Goal: Transaction & Acquisition: Purchase product/service

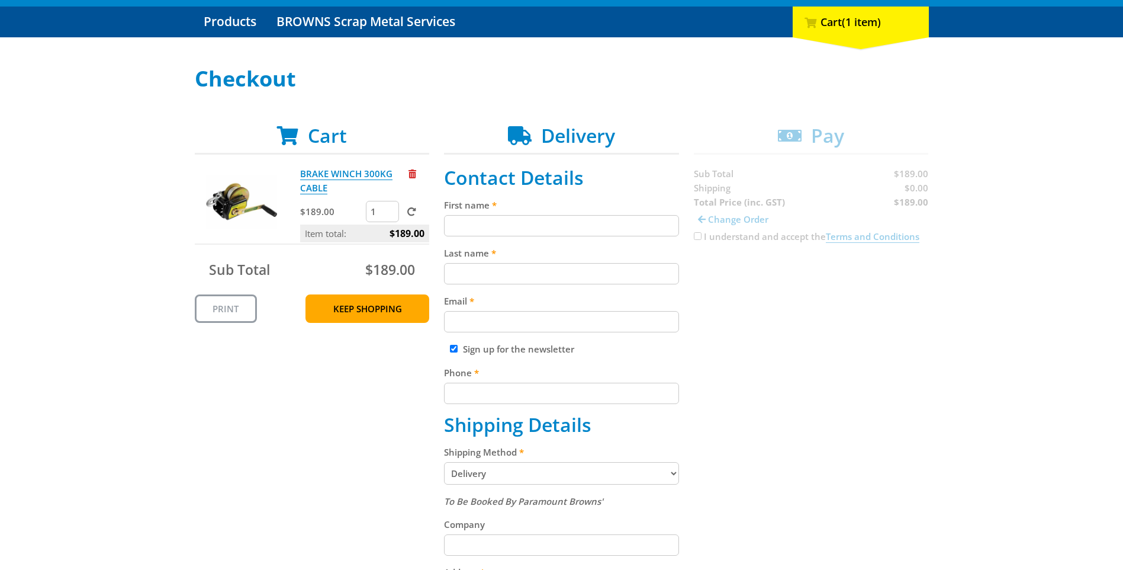
click at [533, 229] on input "First name" at bounding box center [561, 225] width 235 height 21
type input "Wayne"
type input "mitchelmore"
type input "WAYNEM@APEXFILMS.COM.AU"
type input "0425729072"
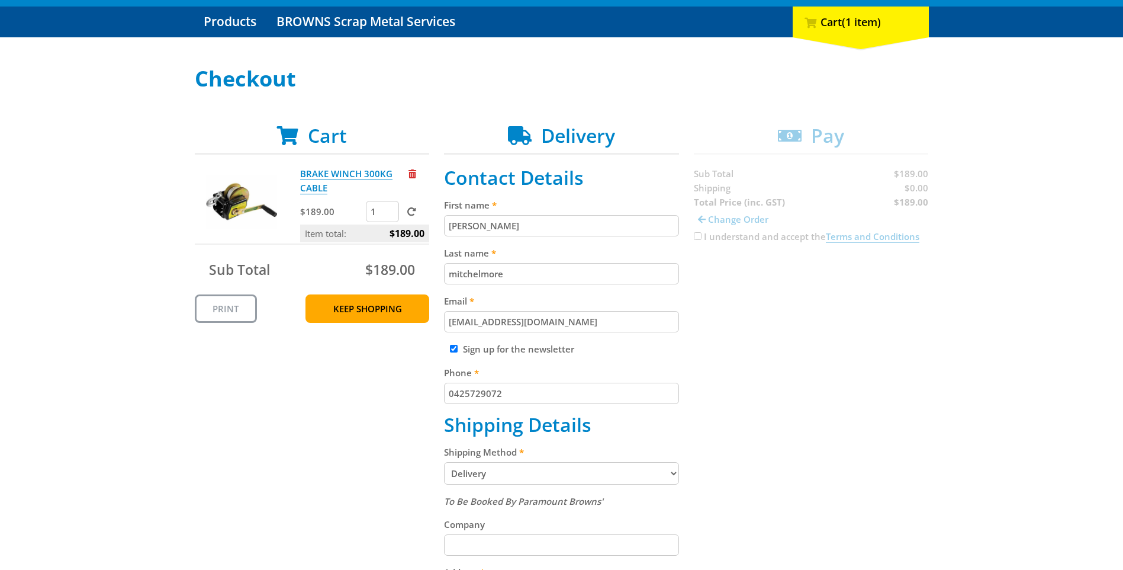
type input "APEX FILMS"
type input "26-36 SHEEHAN ROAD"
type input "HEIDELBERG WEST"
type input "3081"
select select "VIC"
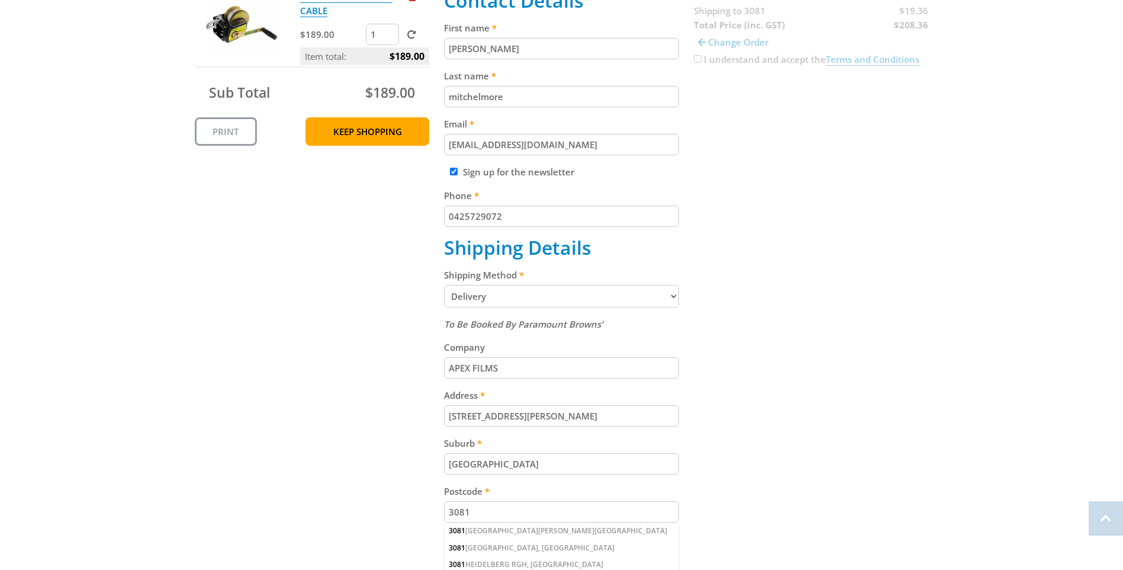
scroll to position [296, 0]
click at [676, 297] on select "Pickup from Gepps Cross Delivery" at bounding box center [561, 295] width 235 height 23
click at [444, 284] on select "Pickup from Gepps Cross Delivery" at bounding box center [561, 295] width 235 height 23
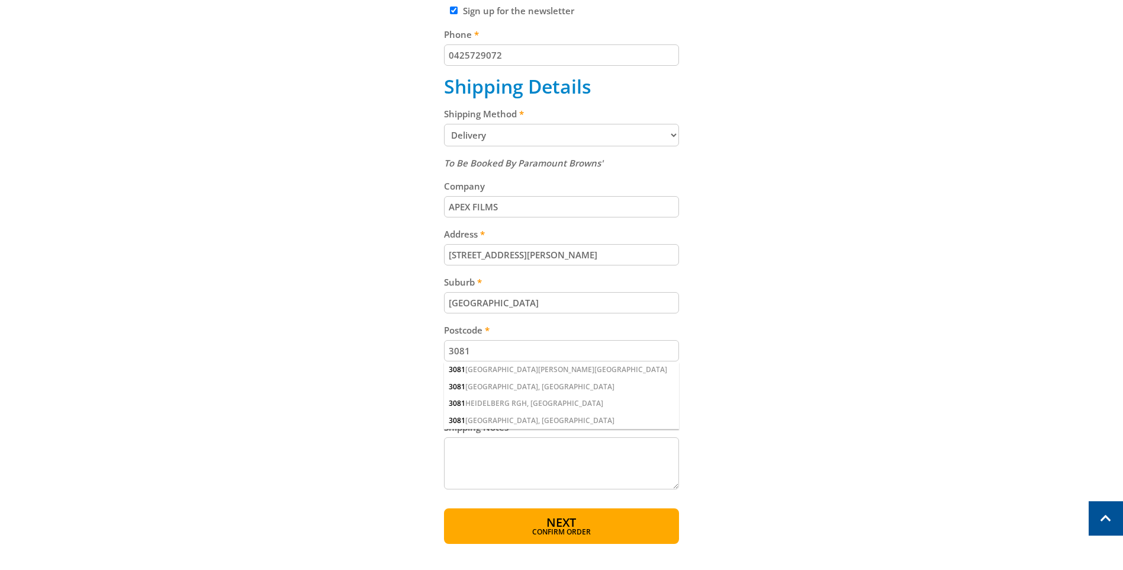
scroll to position [533, 0]
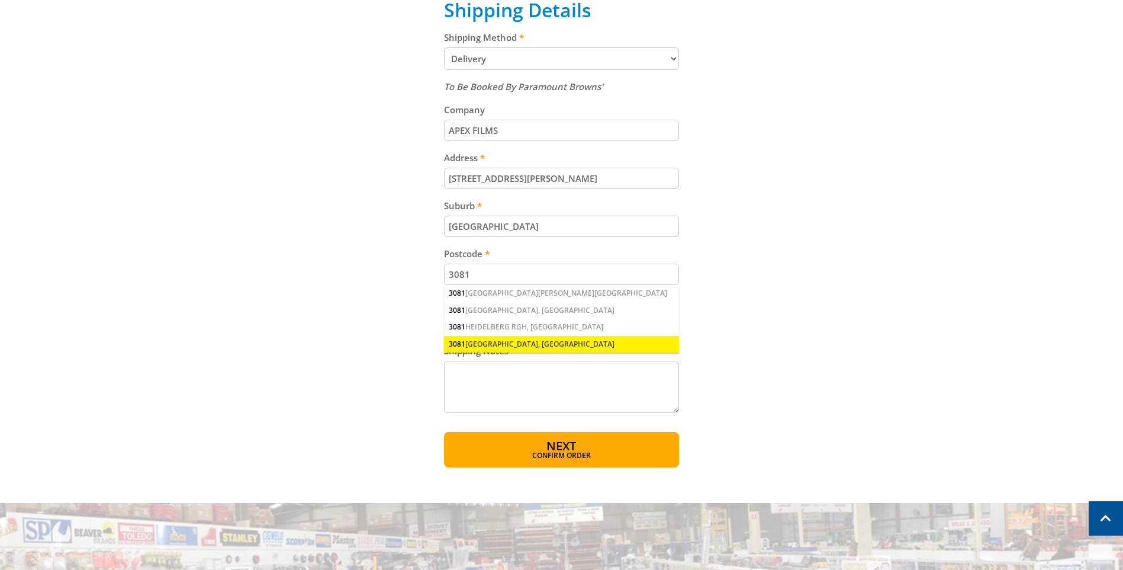
click at [511, 343] on div "3081 HEIDELBERG WEST, VIC" at bounding box center [561, 344] width 235 height 17
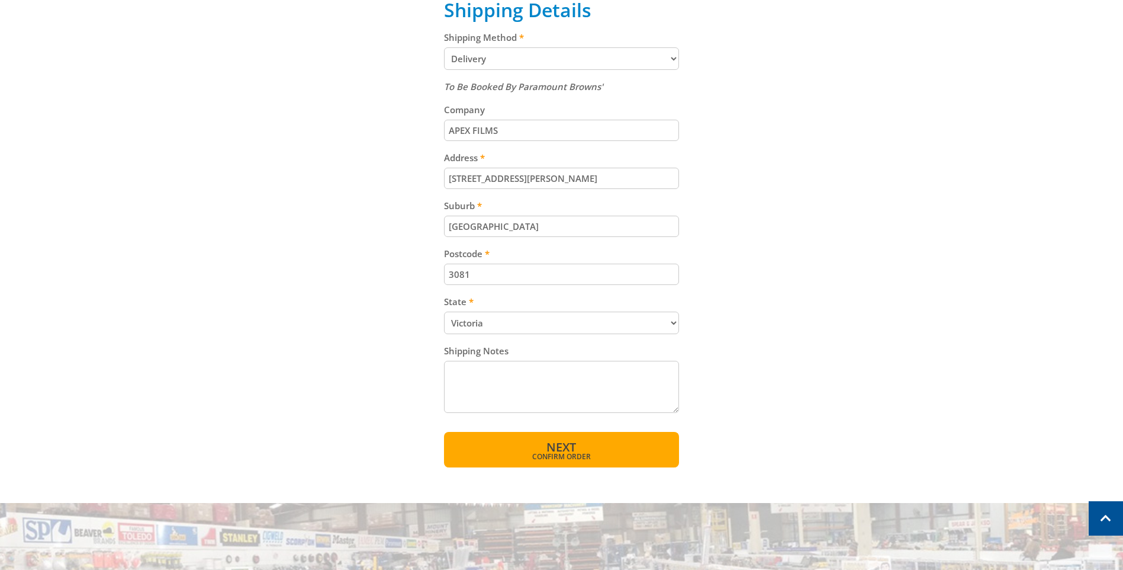
click at [571, 443] on span "Next" at bounding box center [562, 447] width 30 height 16
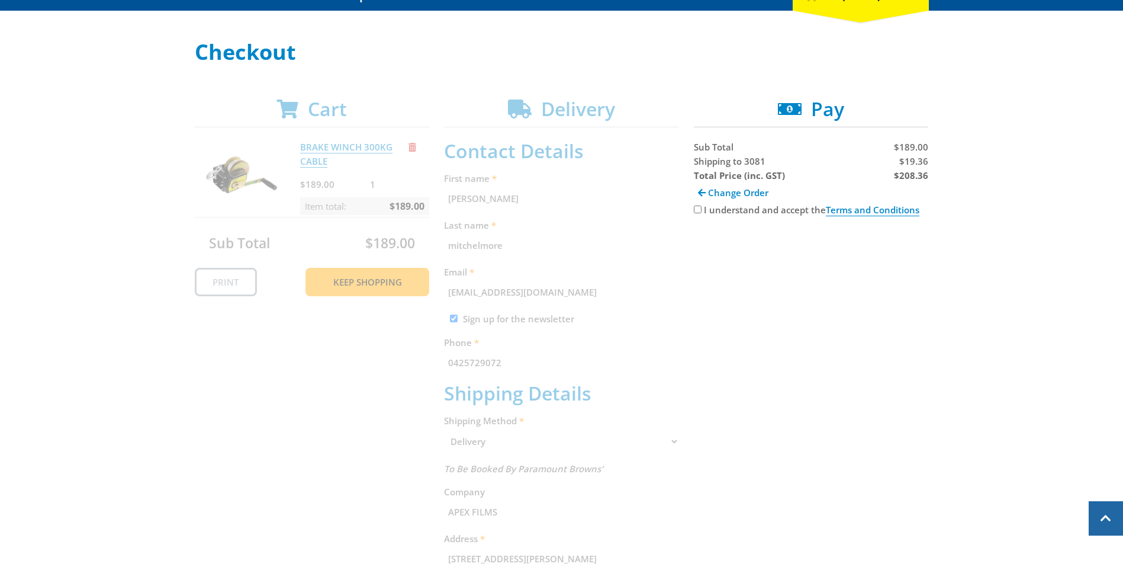
scroll to position [65, 0]
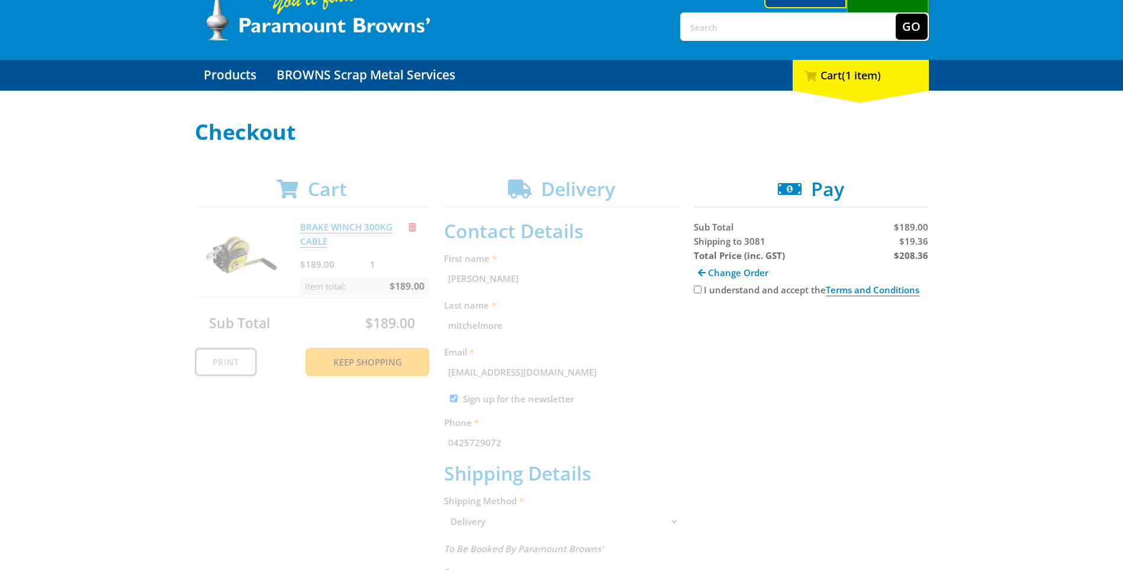
click at [695, 288] on input "I understand and accept the Terms and Conditions" at bounding box center [698, 289] width 8 height 8
checkbox input "true"
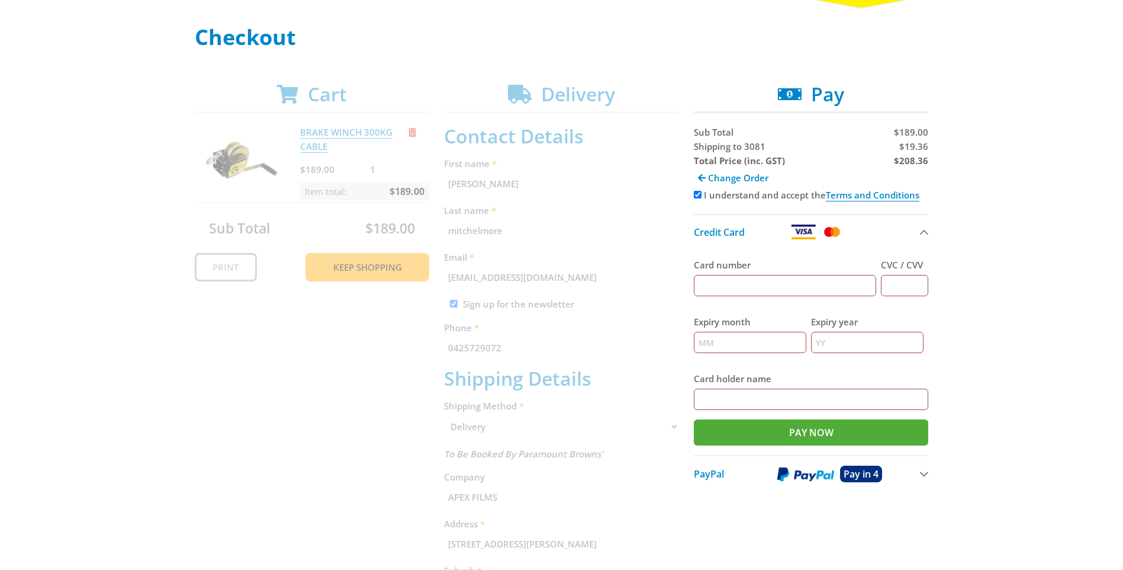
scroll to position [184, 0]
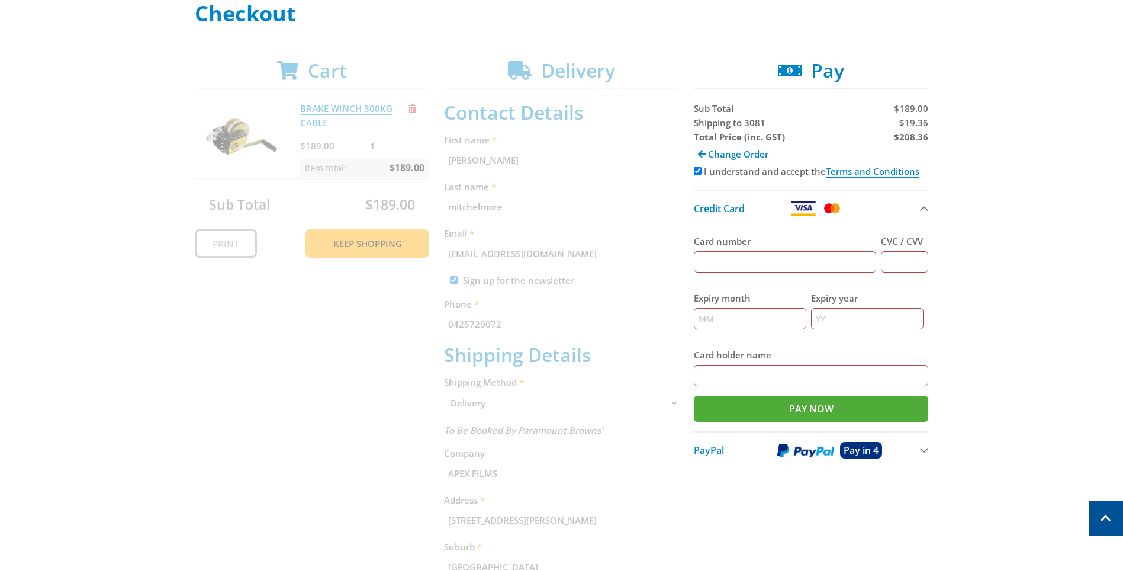
click at [719, 260] on input "Card number" at bounding box center [785, 261] width 183 height 21
type input "5163610097576613"
type input "550"
type input "10"
type input "2027"
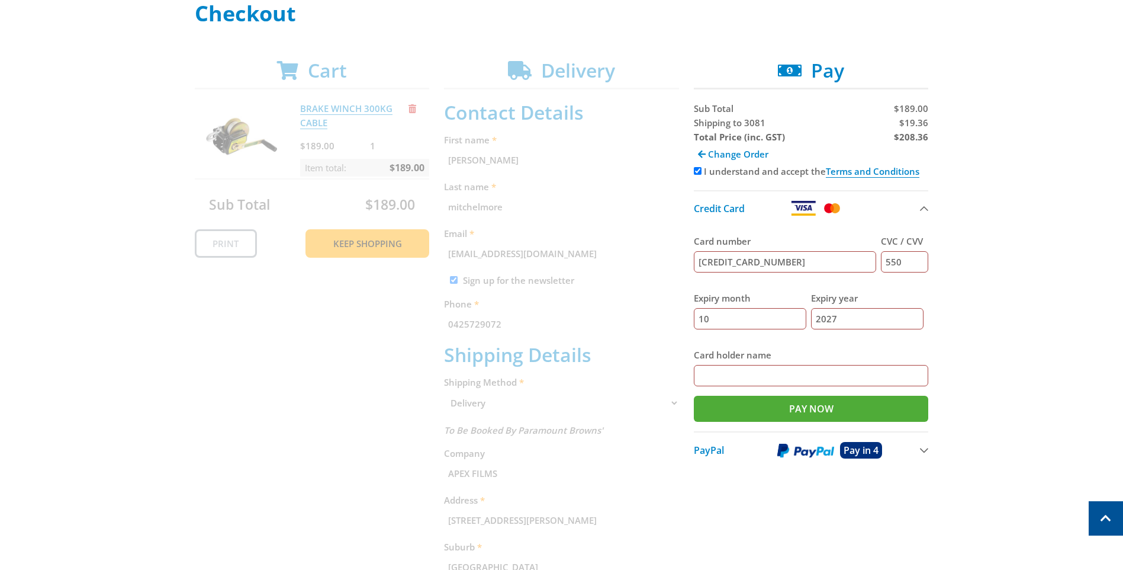
type input "wayne mitchelmore"
click at [801, 406] on input "Pay Now" at bounding box center [811, 409] width 235 height 26
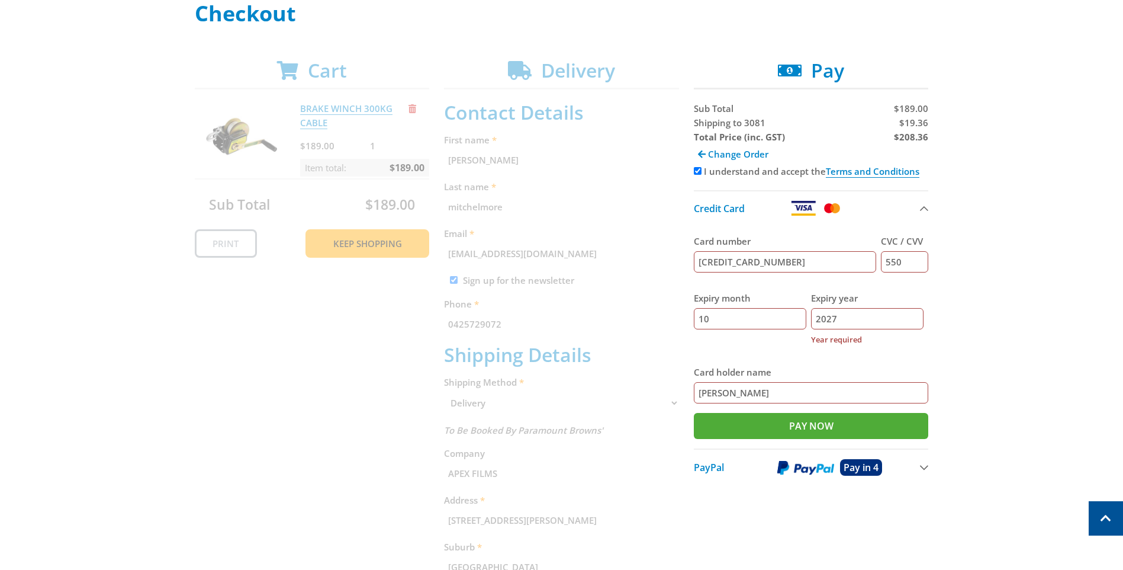
click at [850, 321] on input "2027" at bounding box center [867, 318] width 113 height 21
type input "2"
click at [778, 349] on div "Expiry month 10" at bounding box center [750, 319] width 113 height 74
click at [740, 317] on input "10" at bounding box center [750, 318] width 113 height 21
click at [850, 321] on input "2027" at bounding box center [867, 318] width 113 height 21
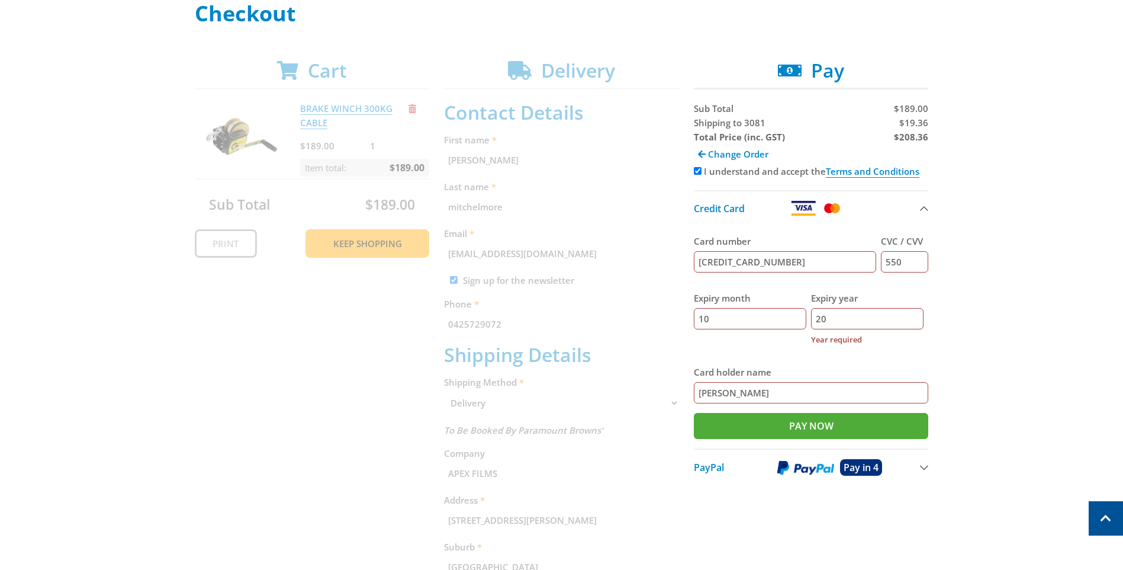
type input "2"
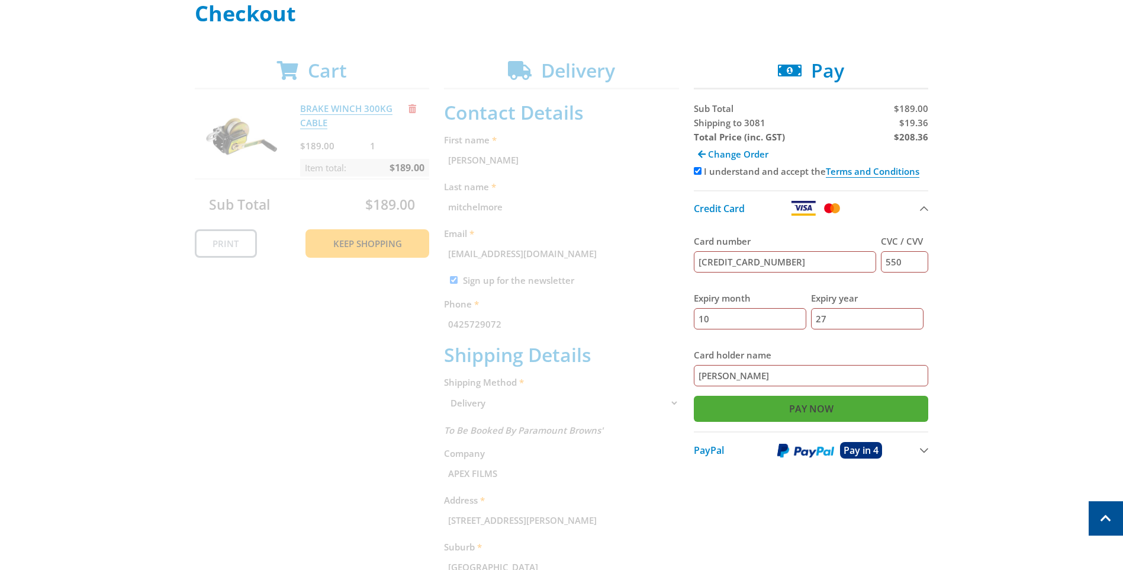
type input "27"
click at [811, 407] on input "Pay Now" at bounding box center [811, 409] width 235 height 26
type input "Paying..."
